Goal: Use online tool/utility: Utilize a website feature to perform a specific function

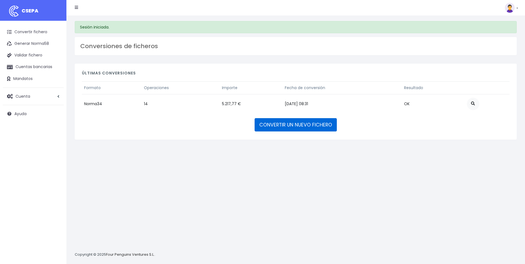
click at [317, 127] on link "CONVERTIR UN NUEVO FICHERO" at bounding box center [295, 124] width 82 height 13
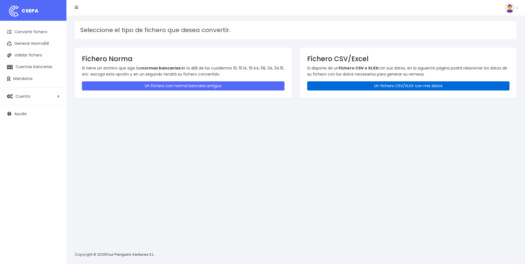
click at [368, 90] on link "Un fichero CSV/XLSX con mis datos" at bounding box center [408, 85] width 202 height 9
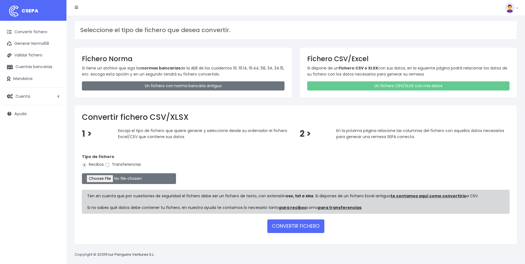
click at [106, 163] on input "Transferencias" at bounding box center [107, 164] width 5 height 5
radio input "true"
click at [105, 176] on input "file" at bounding box center [129, 178] width 94 height 11
type input "C:\fakepath\REEMBOLSO 0576 ABRAMAR 1733,06.csv"
click at [302, 227] on button "CONVERTIR FICHERO" at bounding box center [295, 225] width 57 height 13
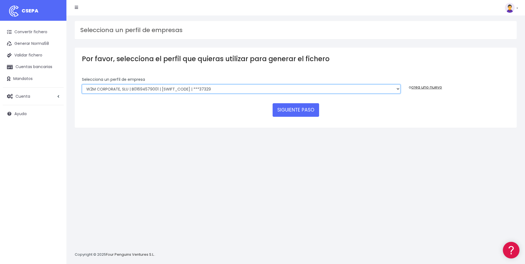
click at [244, 87] on select "World 2 Meet SLU | B62880992001 | BSABESBBXXX | ***97721 WORLD2MEET,S.L.U | B62…" at bounding box center [241, 88] width 318 height 9
select select "2777"
click at [82, 84] on select "World 2 Meet SLU | B62880992001 | BSABESBBXXX | ***97721 WORLD2MEET,S.L.U | B62…" at bounding box center [241, 88] width 318 height 9
click at [209, 87] on select "World 2 Meet SLU | B62880992001 | BSABESBBXXX | ***97721 WORLD2MEET,S.L.U | B62…" at bounding box center [241, 88] width 318 height 9
click at [82, 84] on select "World 2 Meet SLU | B62880992001 | [SWIFT_CODE] | ***97721 WORLD2MEET,S.L.U | B6…" at bounding box center [241, 88] width 318 height 9
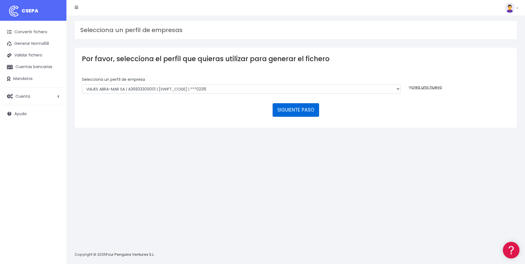
click at [298, 115] on button "SIGUIENTE PASO" at bounding box center [295, 109] width 46 height 13
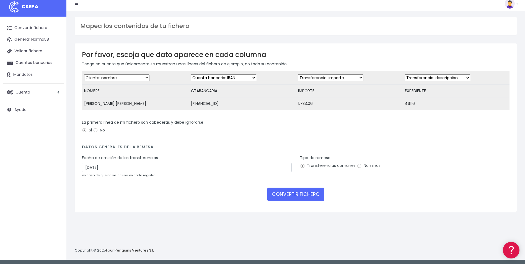
scroll to position [5, 0]
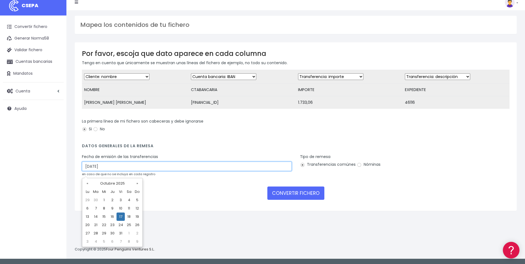
click at [159, 171] on input "17/10/2025" at bounding box center [187, 166] width 210 height 9
click at [106, 218] on td "15" at bounding box center [104, 216] width 8 height 8
type input "15/10/2025"
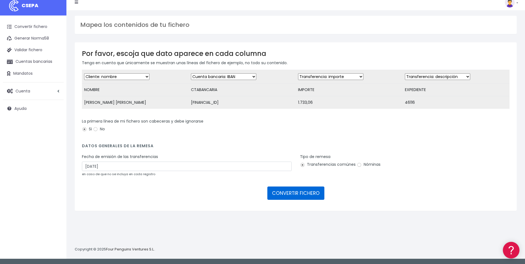
click at [294, 197] on button "CONVERTIR FICHERO" at bounding box center [295, 192] width 57 height 13
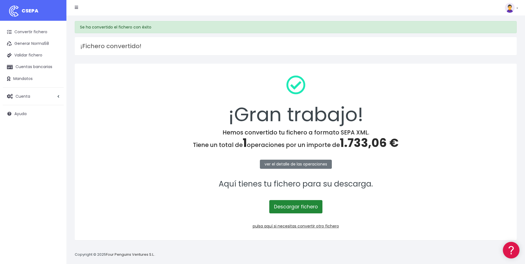
click at [299, 207] on link "Descargar fichero" at bounding box center [295, 206] width 53 height 13
click at [42, 33] on link "Convertir fichero" at bounding box center [33, 32] width 61 height 12
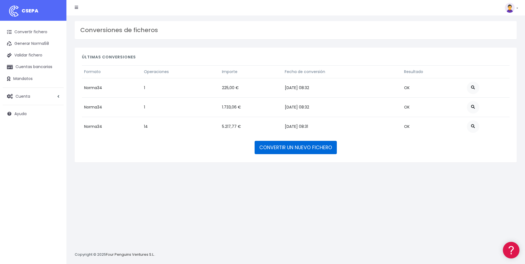
click at [297, 149] on link "CONVERTIR UN NUEVO FICHERO" at bounding box center [295, 147] width 82 height 13
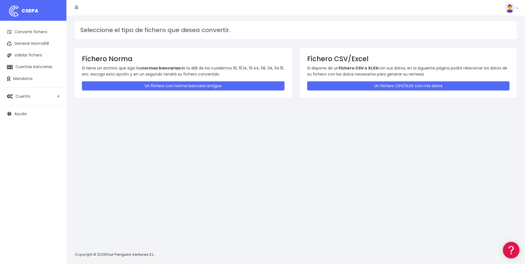
click at [333, 90] on div "Fichero CSV/Excel Si dispone de un fichero CSV o XLSX con sus datos, en la sigu…" at bounding box center [408, 73] width 217 height 50
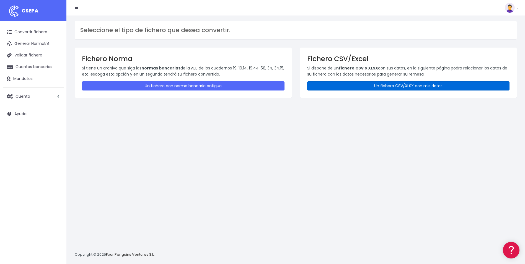
click at [335, 88] on link "Un fichero CSV/XLSX con mis datos" at bounding box center [408, 85] width 202 height 9
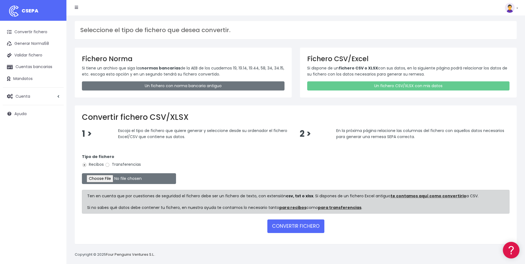
click at [112, 167] on label "Transferencias" at bounding box center [123, 165] width 36 height 6
click at [110, 167] on input "Transferencias" at bounding box center [107, 164] width 5 height 5
radio input "true"
click at [106, 179] on input "file" at bounding box center [129, 178] width 94 height 11
type input "C:\fakepath\REEMBOLSO 0535 W2M CORPORATE 23815,21.csv"
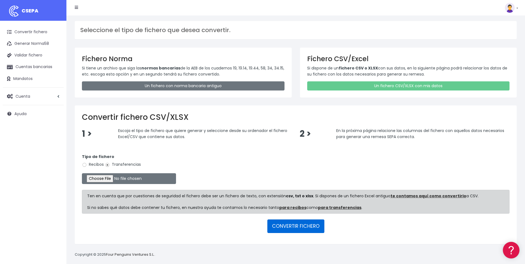
click at [282, 220] on button "CONVERTIR FICHERO" at bounding box center [295, 225] width 57 height 13
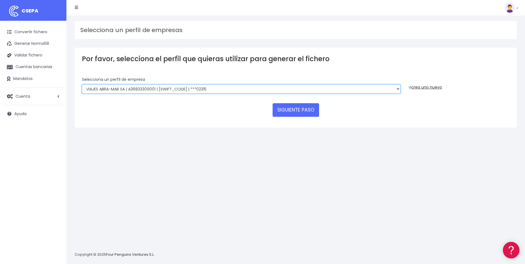
click at [306, 92] on select "World 2 Meet SLU | B62880992001 | [SWIFT_CODE] | ***97721 WORLD2MEET,S.L.U | B6…" at bounding box center [241, 88] width 318 height 9
select select "2253"
click at [82, 84] on select "World 2 Meet SLU | B62880992001 | [SWIFT_CODE] | ***97721 WORLD2MEET,S.L.U | B6…" at bounding box center [241, 88] width 318 height 9
click at [305, 112] on button "SIGUIENTE PASO" at bounding box center [295, 109] width 46 height 13
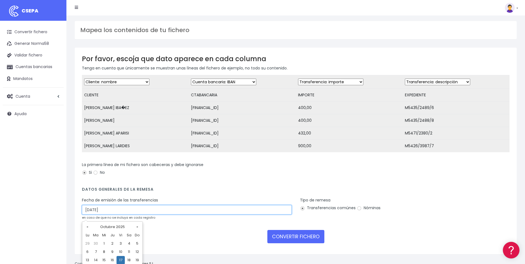
click at [139, 214] on input "17/10/2025" at bounding box center [187, 209] width 210 height 9
click at [103, 261] on td "15" at bounding box center [104, 260] width 8 height 8
type input "15/10/2025"
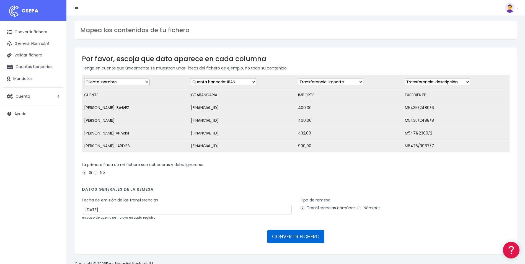
click at [315, 238] on button "CONVERTIR FICHERO" at bounding box center [295, 236] width 57 height 13
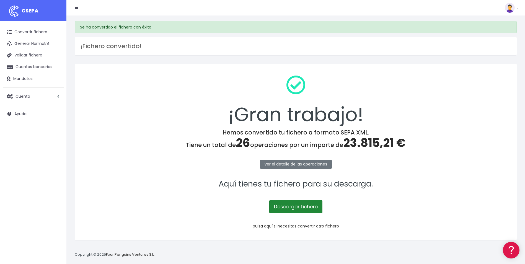
click at [308, 209] on link "Descargar fichero" at bounding box center [295, 206] width 53 height 13
click at [38, 37] on link "Convertir fichero" at bounding box center [33, 32] width 61 height 12
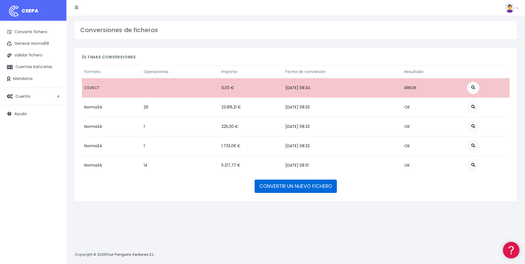
click at [301, 185] on link "CONVERTIR UN NUEVO FICHERO" at bounding box center [295, 185] width 82 height 13
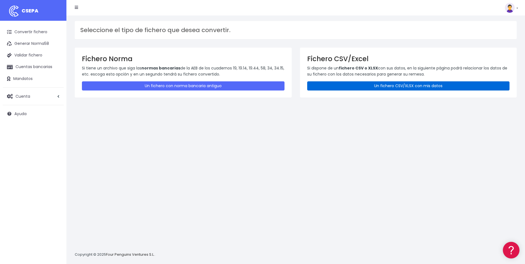
click at [397, 85] on link "Un fichero CSV/XLSX con mis datos" at bounding box center [408, 85] width 202 height 9
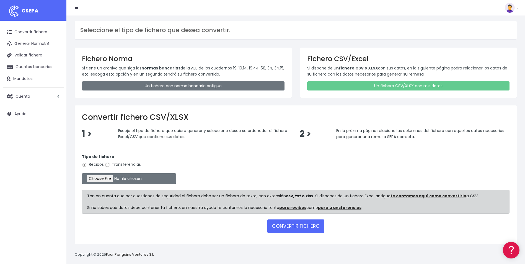
click at [108, 163] on input "Transferencias" at bounding box center [107, 164] width 5 height 5
radio input "true"
click at [105, 180] on input "file" at bounding box center [129, 178] width 94 height 11
type input "C:\fakepath\REEMBOLSOS 0554 V2M 18854,61.csv"
click at [287, 225] on button "CONVERTIR FICHERO" at bounding box center [295, 225] width 57 height 13
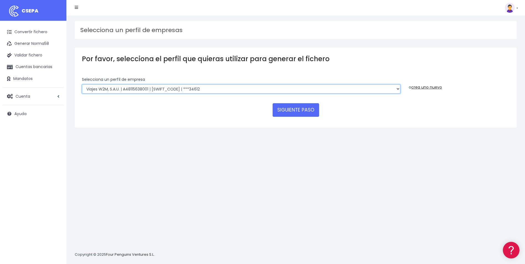
click at [254, 90] on select "World 2 Meet SLU | B62880992001 | [SWIFT_CODE] | ***97721 WORLD2MEET,S.L.U | B6…" at bounding box center [241, 88] width 318 height 9
select select "2121"
click at [82, 84] on select "World 2 Meet SLU | B62880992001 | BSABESBBXXX | ***97721 WORLD2MEET,S.L.U | B62…" at bounding box center [241, 88] width 318 height 9
click at [291, 112] on button "SIGUIENTE PASO" at bounding box center [295, 109] width 46 height 13
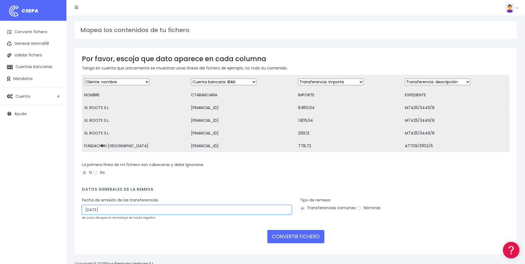
click at [103, 212] on input "17/10/2025" at bounding box center [187, 209] width 210 height 9
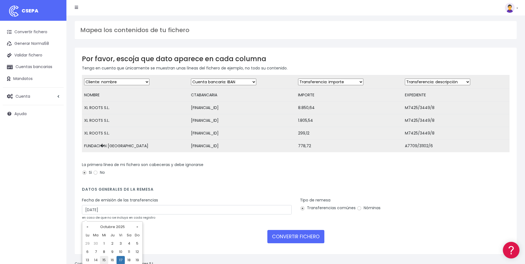
click at [105, 259] on td "15" at bounding box center [104, 260] width 8 height 8
type input "15/10/2025"
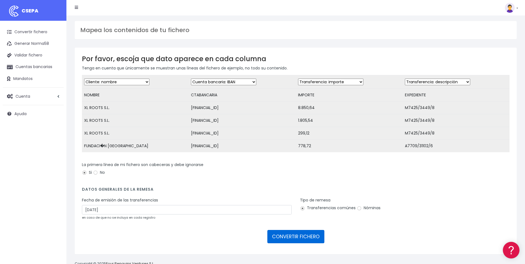
click at [288, 239] on button "CONVERTIR FICHERO" at bounding box center [295, 236] width 57 height 13
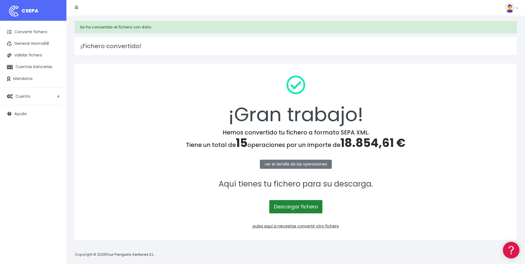
click at [291, 206] on link "Descargar fichero" at bounding box center [295, 206] width 53 height 13
